Goal: Information Seeking & Learning: Learn about a topic

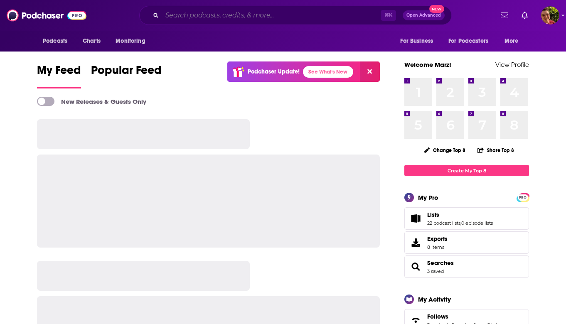
click at [260, 11] on input "Search podcasts, credits, & more..." at bounding box center [271, 15] width 219 height 13
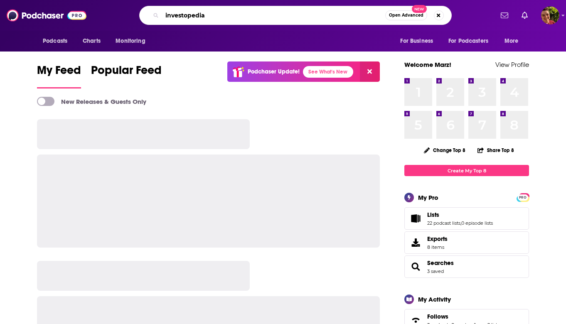
type input "investopedia"
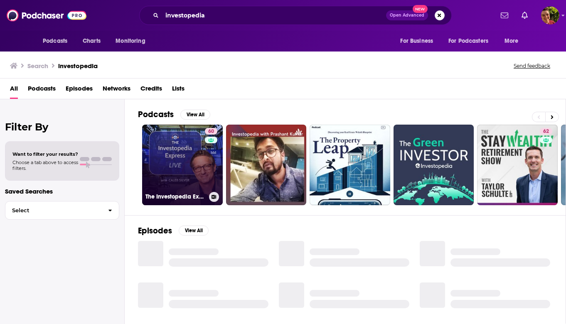
click at [179, 148] on link "60 The Investopedia Express with Caleb Silver" at bounding box center [182, 165] width 81 height 81
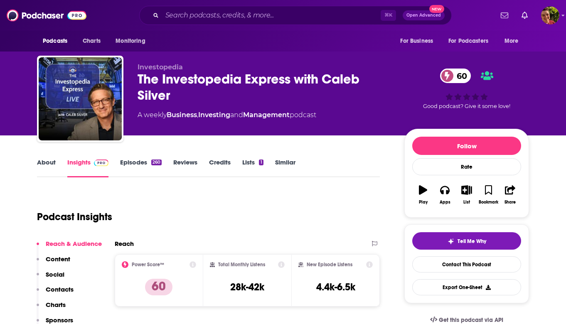
click at [173, 83] on div "The Investopedia Express with Caleb Silver 60" at bounding box center [265, 87] width 254 height 32
copy h2 "Investopedia"
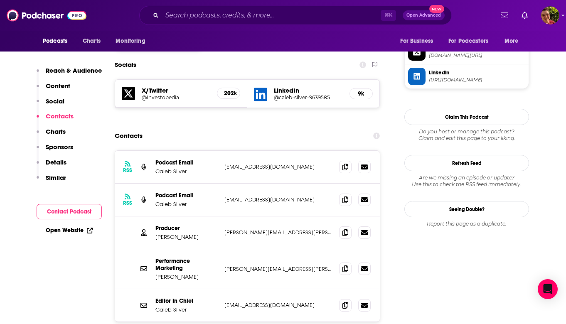
scroll to position [716, 0]
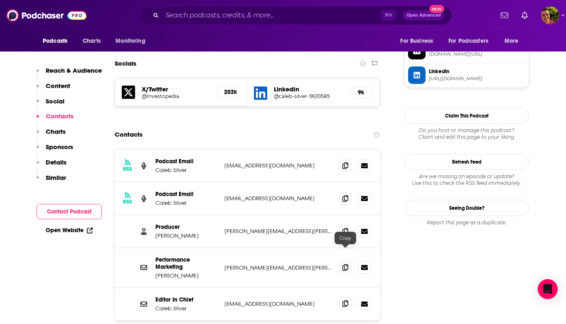
click at [345, 301] on icon at bounding box center [346, 304] width 6 height 7
